Goal: Transaction & Acquisition: Purchase product/service

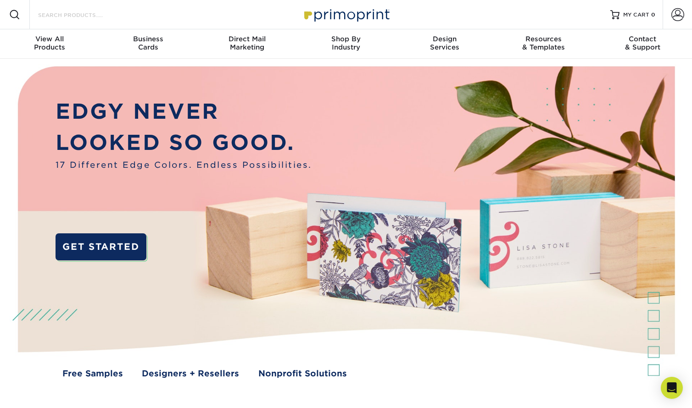
click at [73, 16] on input "Search Products" at bounding box center [81, 14] width 89 height 11
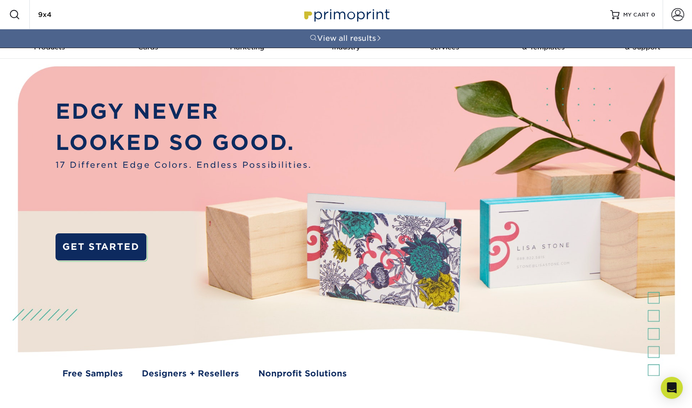
type input "9x4"
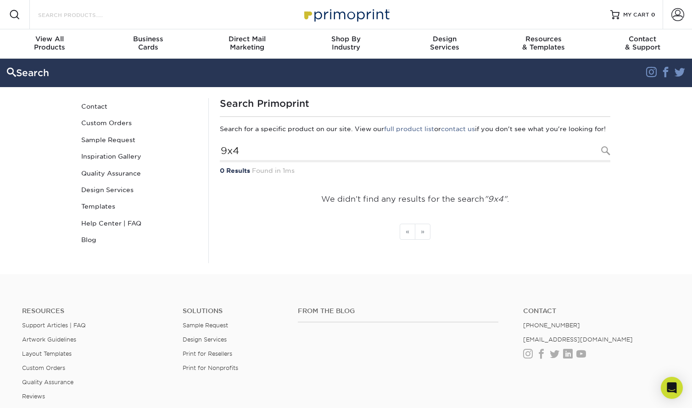
click at [58, 14] on input "Search Products" at bounding box center [81, 14] width 89 height 11
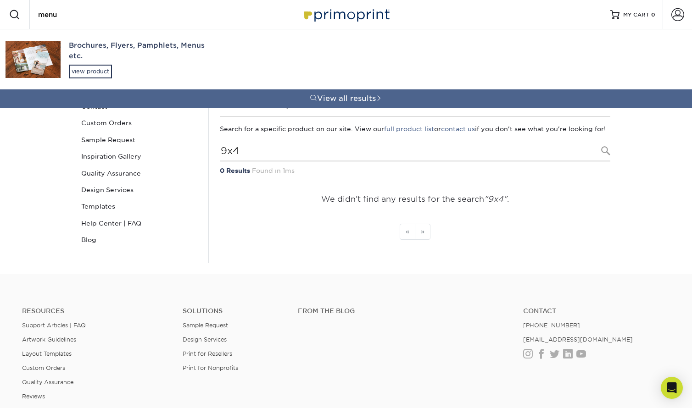
type input "menu"
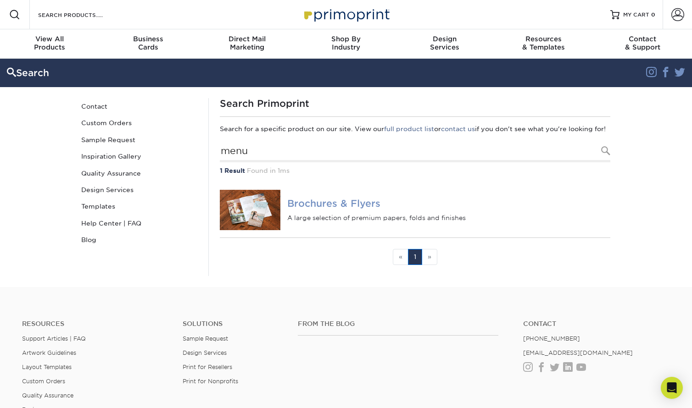
click at [243, 201] on img at bounding box center [250, 210] width 61 height 40
click at [244, 215] on img at bounding box center [250, 210] width 61 height 40
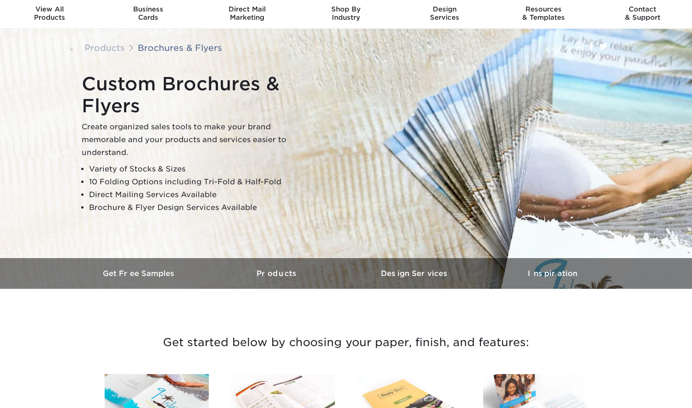
click at [244, 214] on ul "Variety of Stocks & Sizes 10 Folding Options including Tri-Fold & Half-Fold Dir…" at bounding box center [196, 188] width 229 height 51
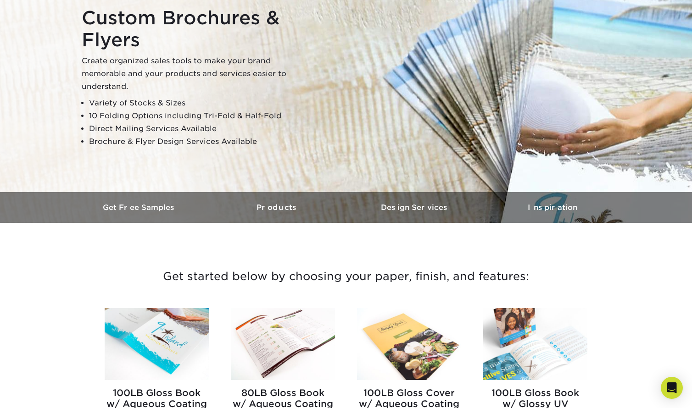
scroll to position [102, 0]
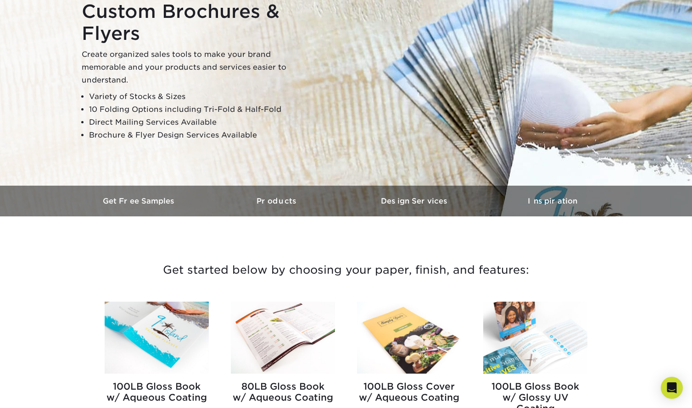
click at [244, 215] on link "Products" at bounding box center [277, 201] width 138 height 31
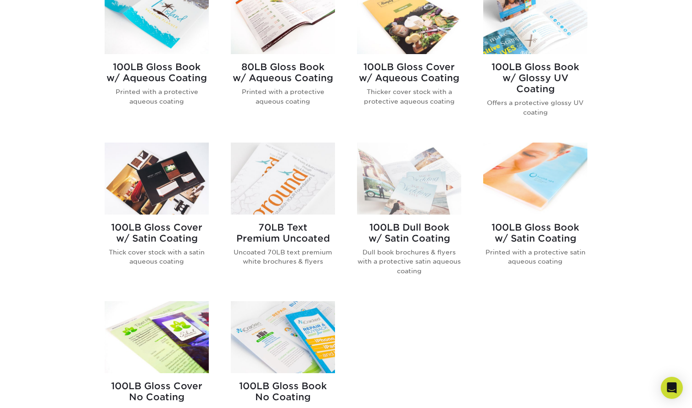
scroll to position [386, 0]
